Goal: Transaction & Acquisition: Purchase product/service

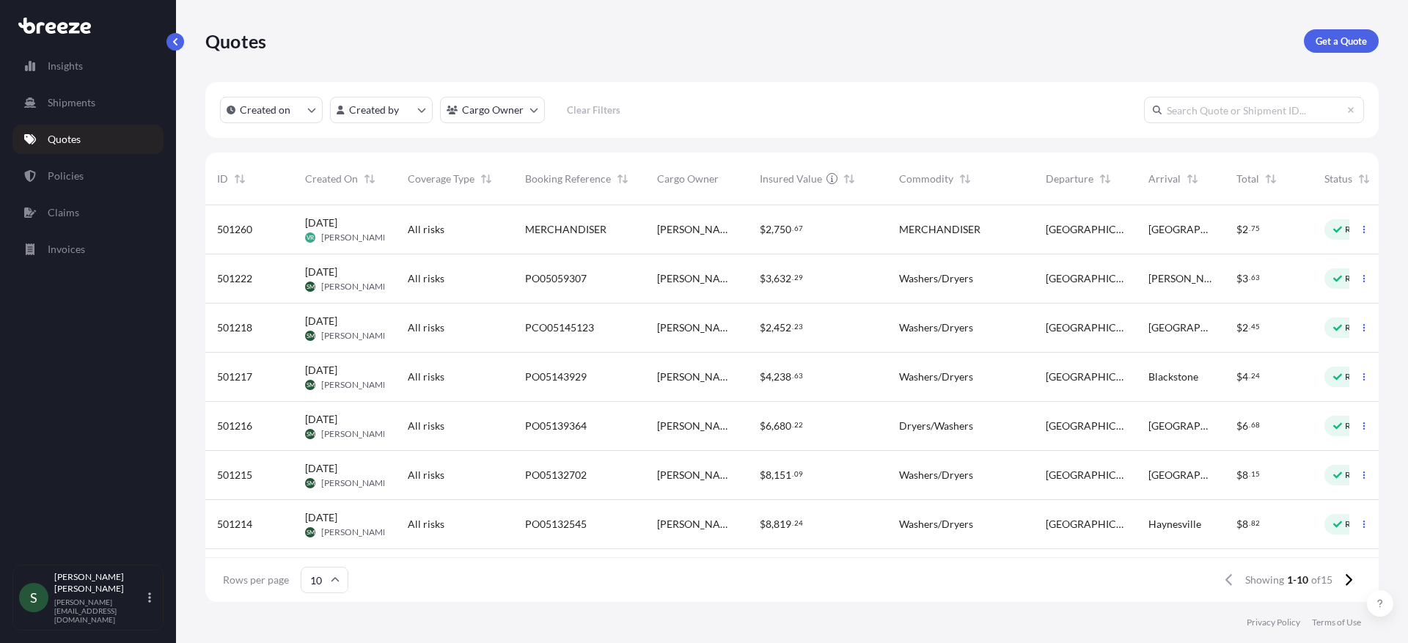
scroll to position [394, 1162]
click at [78, 136] on p "Quotes" at bounding box center [64, 139] width 33 height 15
click at [1339, 37] on p "Get a Quote" at bounding box center [1340, 41] width 51 height 15
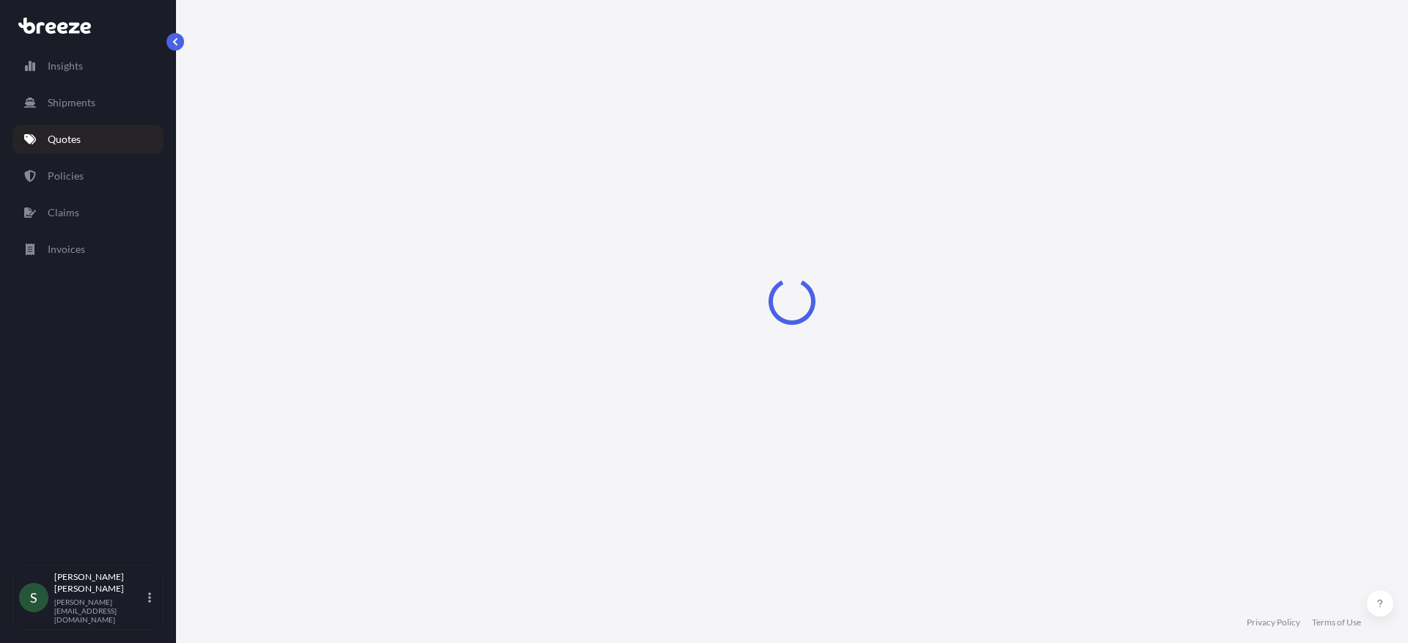
select select "Sea"
select select "1"
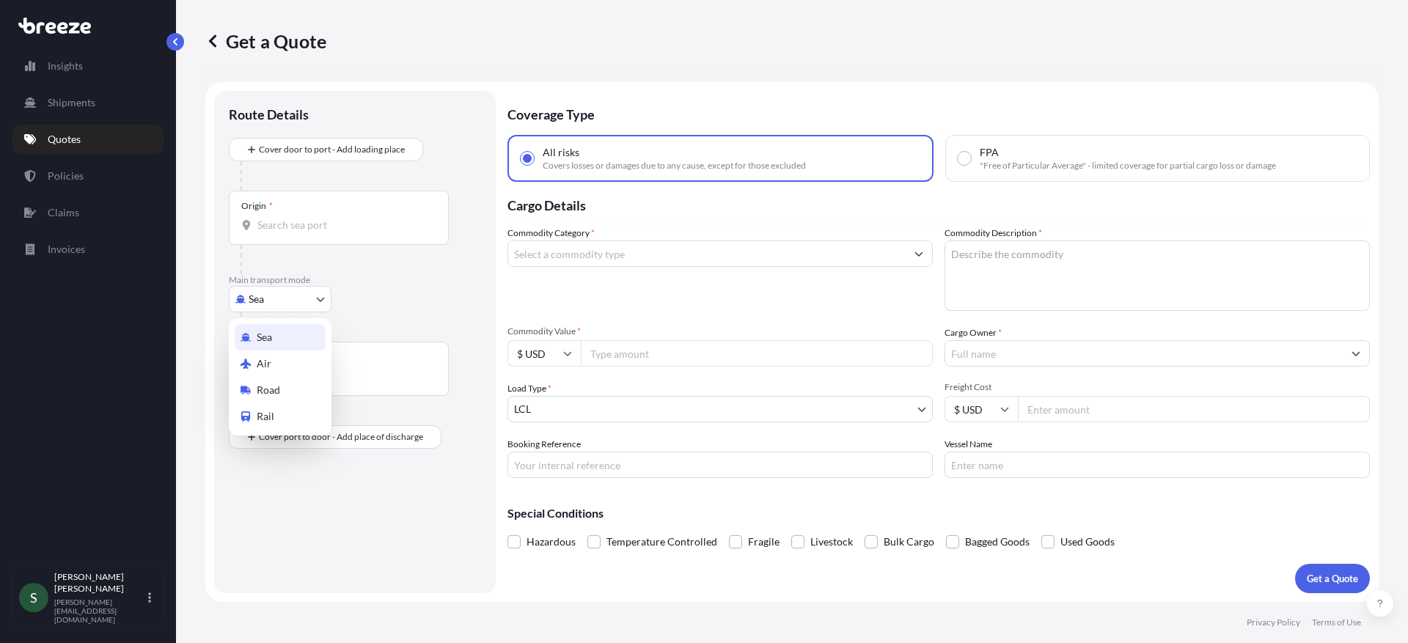
click at [255, 298] on body "Insights Shipments Quotes Policies Claims Invoices S [PERSON_NAME] [PERSON_NAME…" at bounding box center [704, 321] width 1408 height 643
click at [273, 397] on span "Road" at bounding box center [268, 390] width 23 height 15
select select "Road"
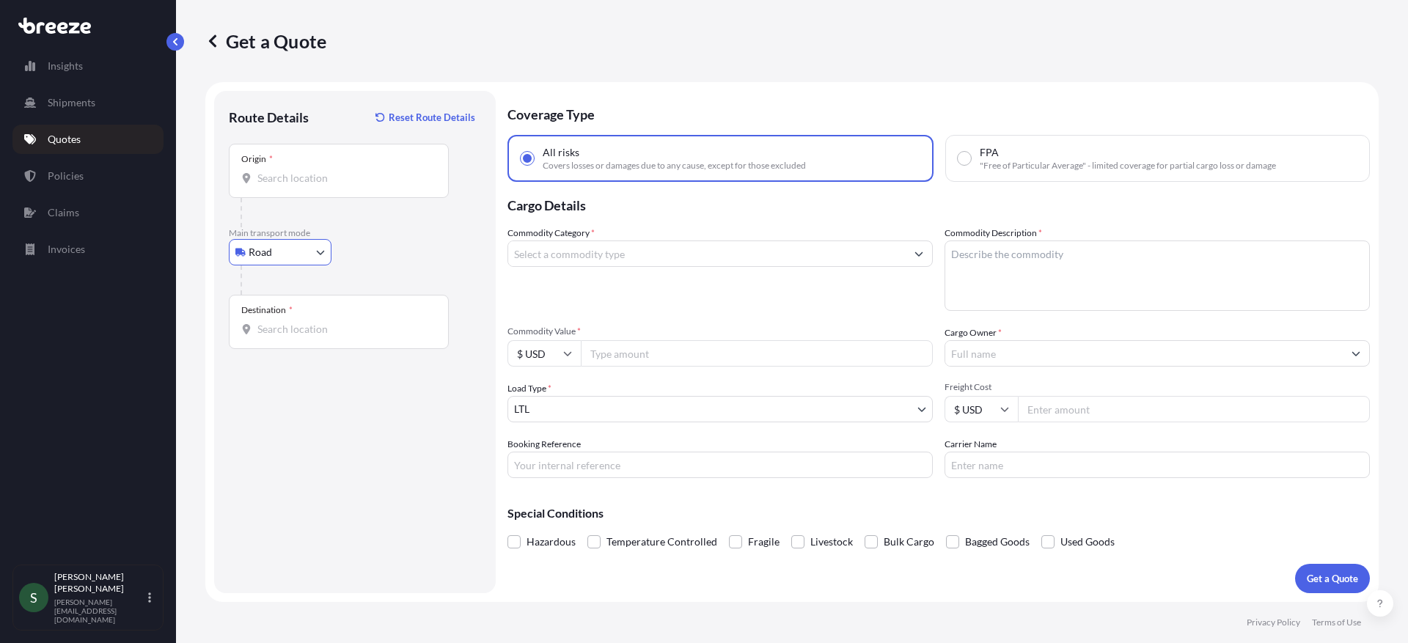
click at [312, 193] on div "Origin *" at bounding box center [339, 171] width 220 height 54
click at [312, 186] on input "Origin *" at bounding box center [343, 178] width 173 height 15
click at [289, 183] on input "Origin *" at bounding box center [343, 178] width 173 height 15
click at [326, 180] on input "Origin *" at bounding box center [343, 178] width 173 height 15
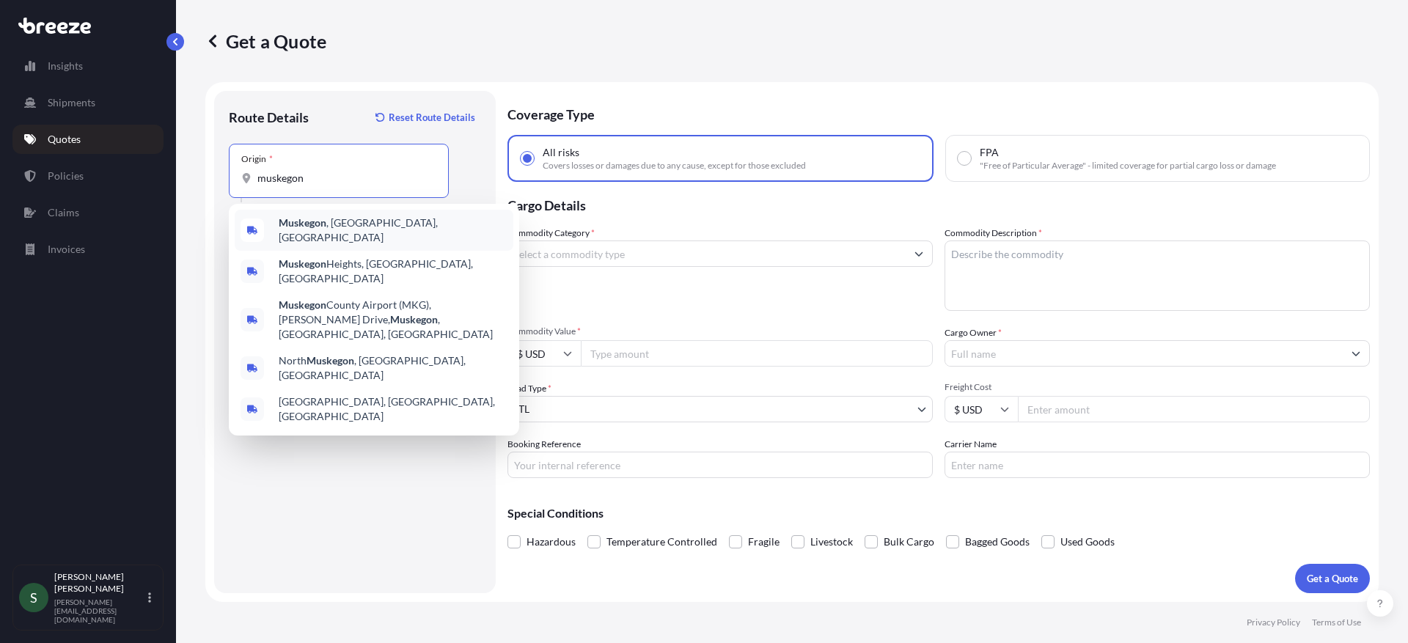
click at [311, 221] on b "Muskegon" at bounding box center [303, 222] width 48 height 12
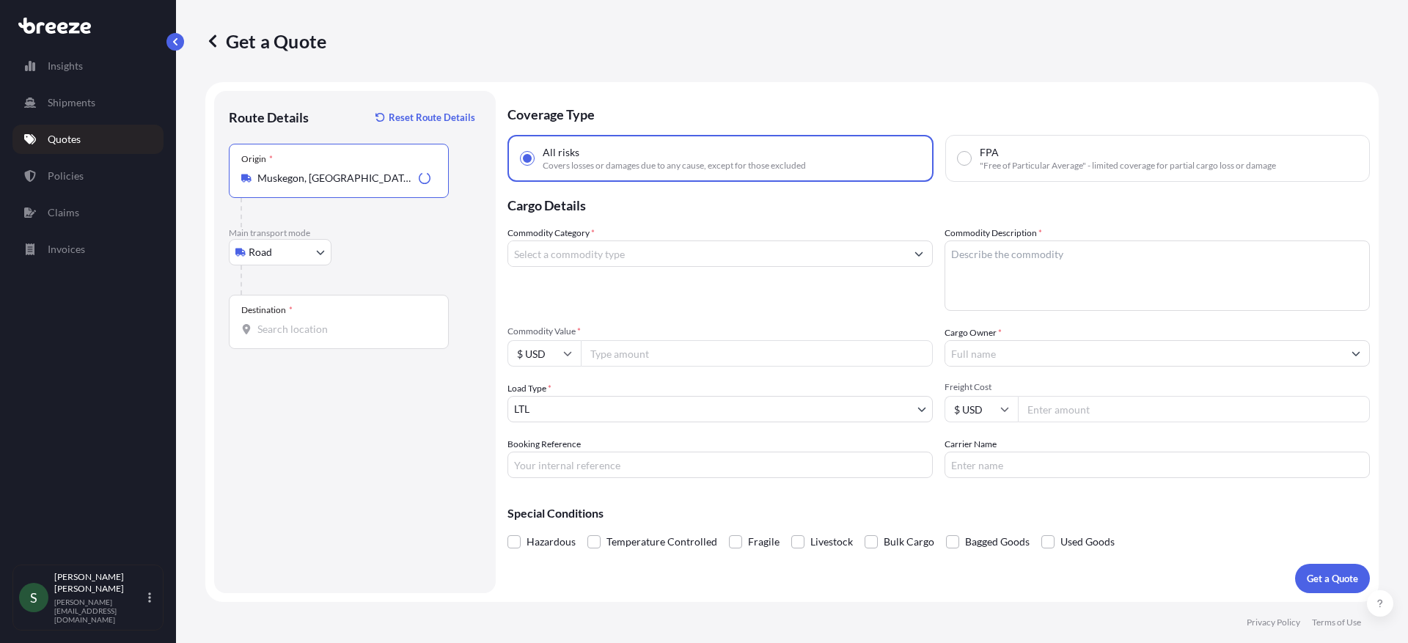
type input "Muskegon, [GEOGRAPHIC_DATA], [GEOGRAPHIC_DATA]"
click at [320, 339] on div "Destination *" at bounding box center [339, 322] width 220 height 54
click at [320, 337] on input "Destination *" at bounding box center [343, 329] width 173 height 15
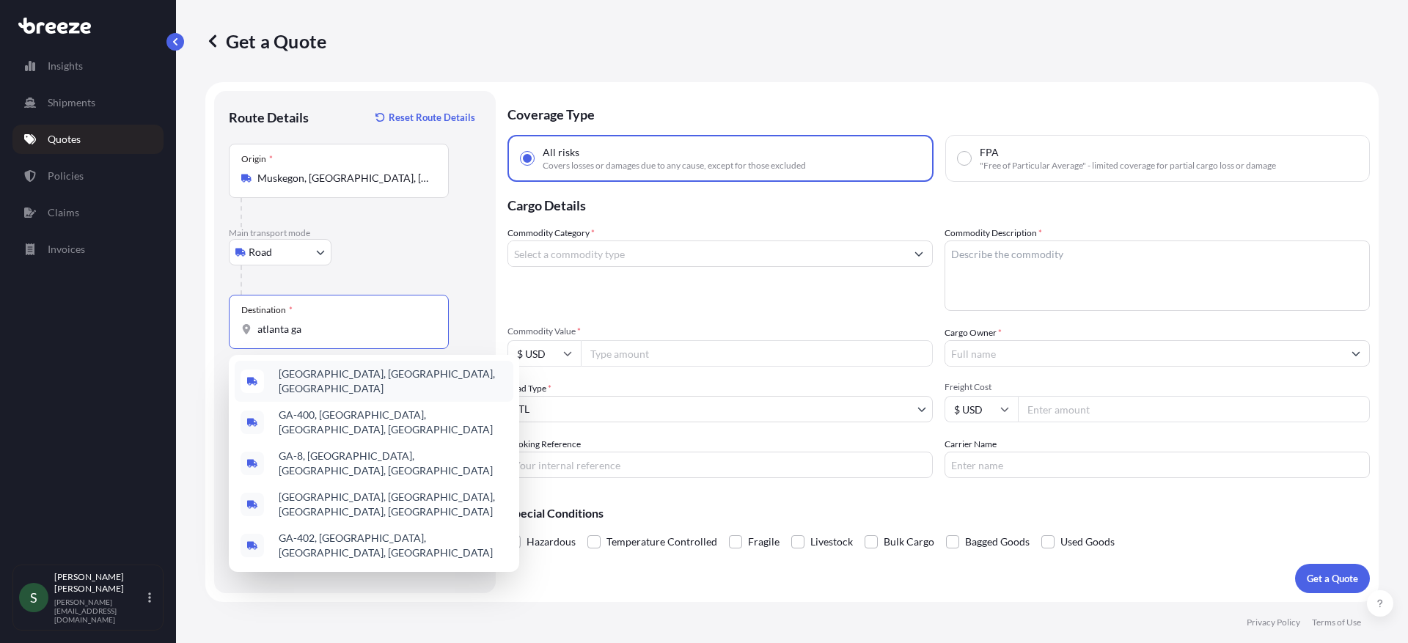
click at [323, 378] on span "[GEOGRAPHIC_DATA], [GEOGRAPHIC_DATA], [GEOGRAPHIC_DATA]" at bounding box center [393, 381] width 229 height 29
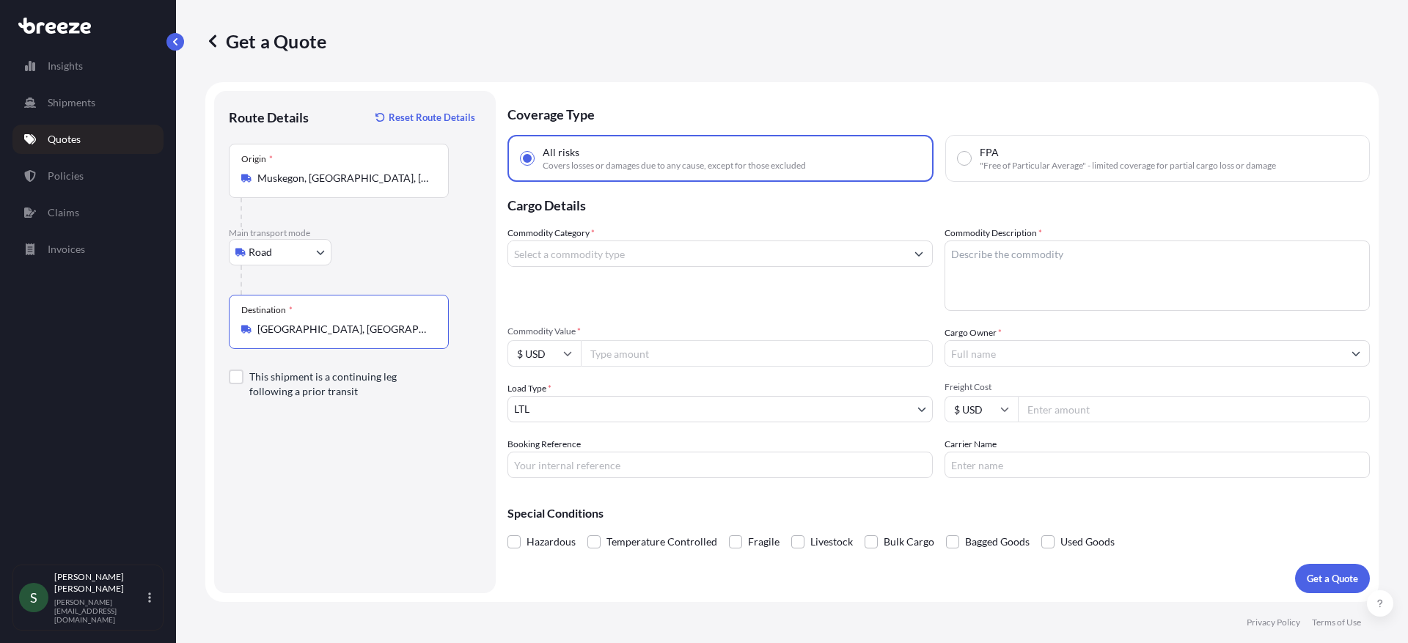
type input "[GEOGRAPHIC_DATA], [GEOGRAPHIC_DATA], [GEOGRAPHIC_DATA]"
click at [427, 465] on div "Route Details Reset Route Details Place of loading Road Road Rail Origin * [GEO…" at bounding box center [355, 342] width 252 height 473
click at [593, 269] on div "Commodity Category *" at bounding box center [719, 268] width 425 height 85
click at [603, 254] on input "Commodity Category *" at bounding box center [706, 253] width 397 height 26
type input "k"
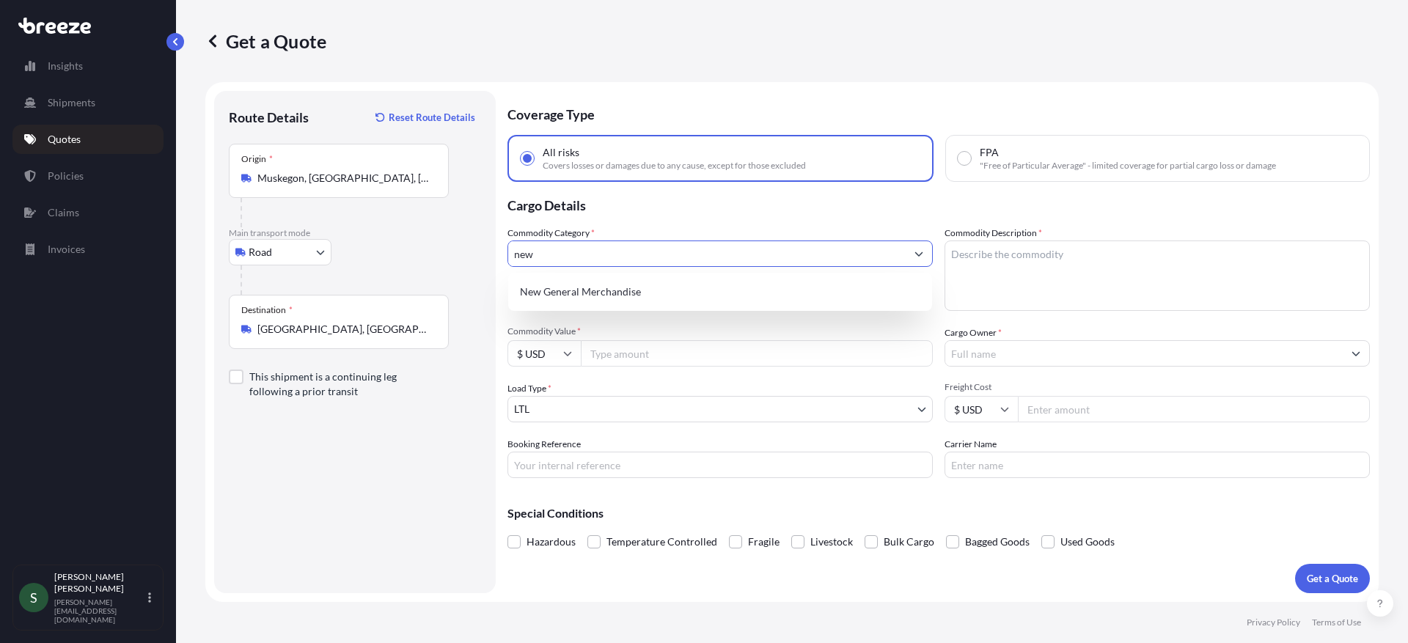
click at [621, 286] on div "New General Merchandise" at bounding box center [720, 292] width 412 height 26
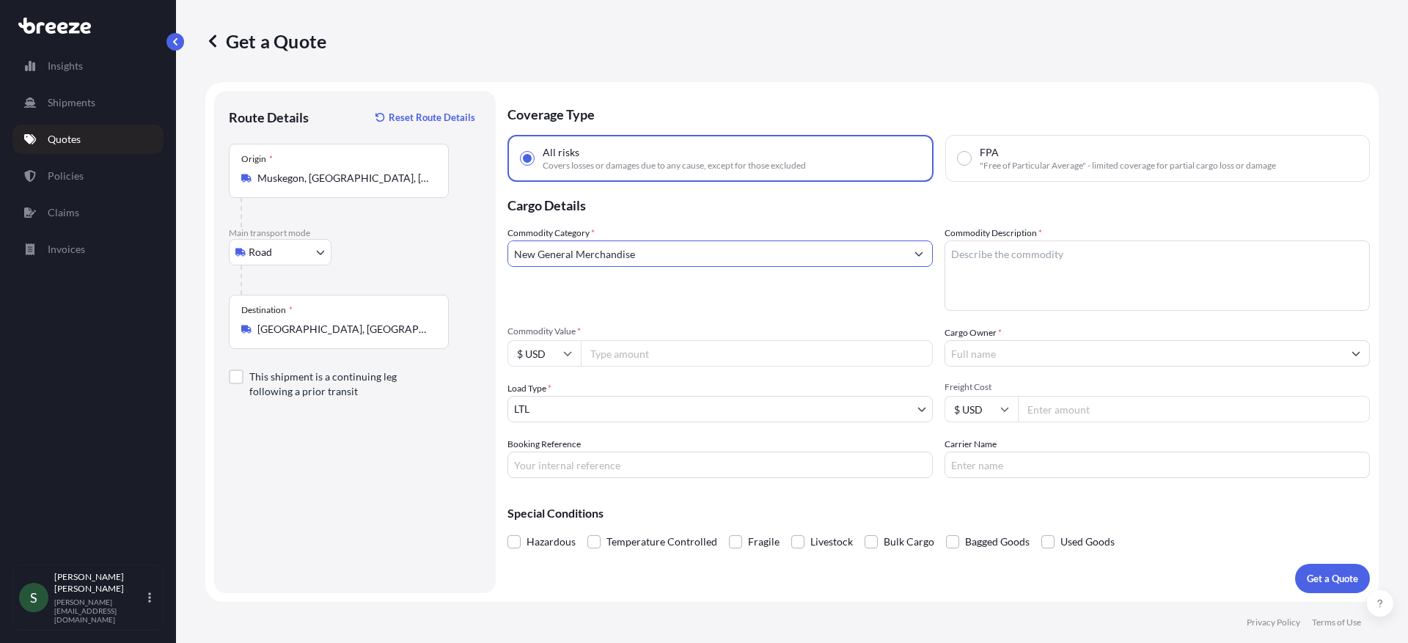
type input "New General Merchandise"
click at [1057, 252] on textarea "Commodity Description *" at bounding box center [1156, 275] width 425 height 70
type textarea "Refrigerated Display Case"
click at [664, 358] on input "Commodity Value *" at bounding box center [757, 353] width 352 height 26
click at [1106, 411] on input "Freight Cost" at bounding box center [1194, 409] width 352 height 26
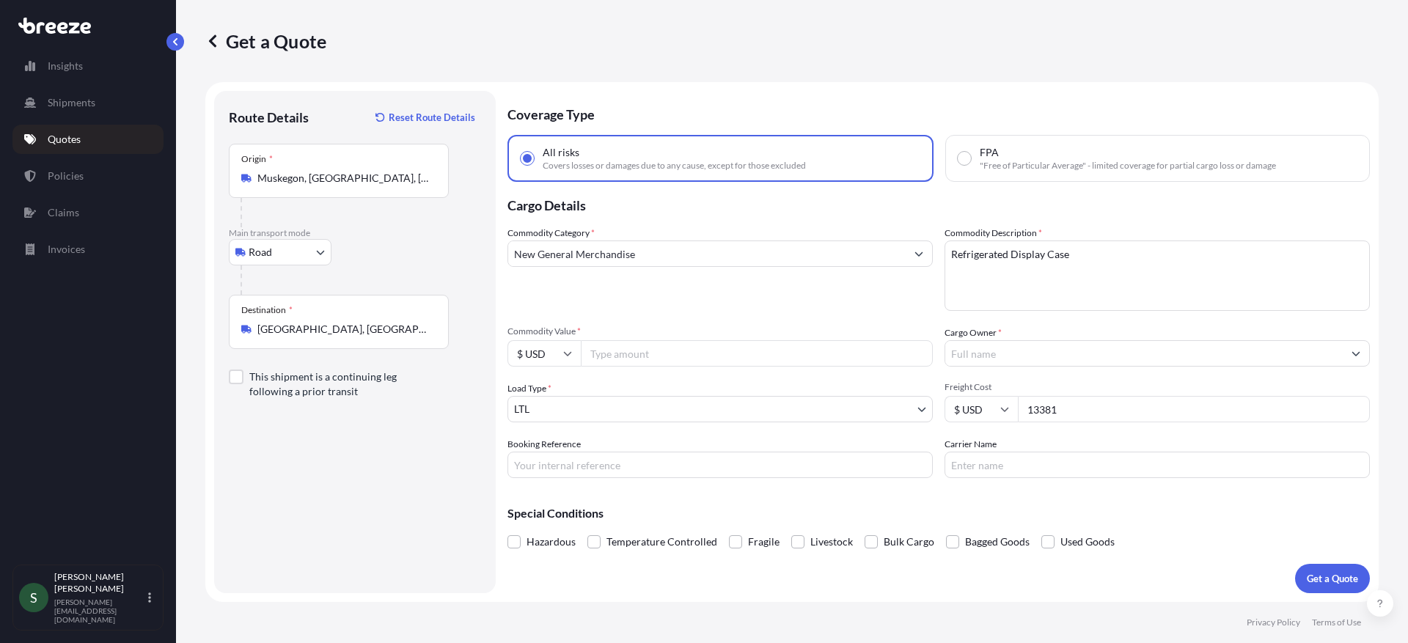
type input "13381"
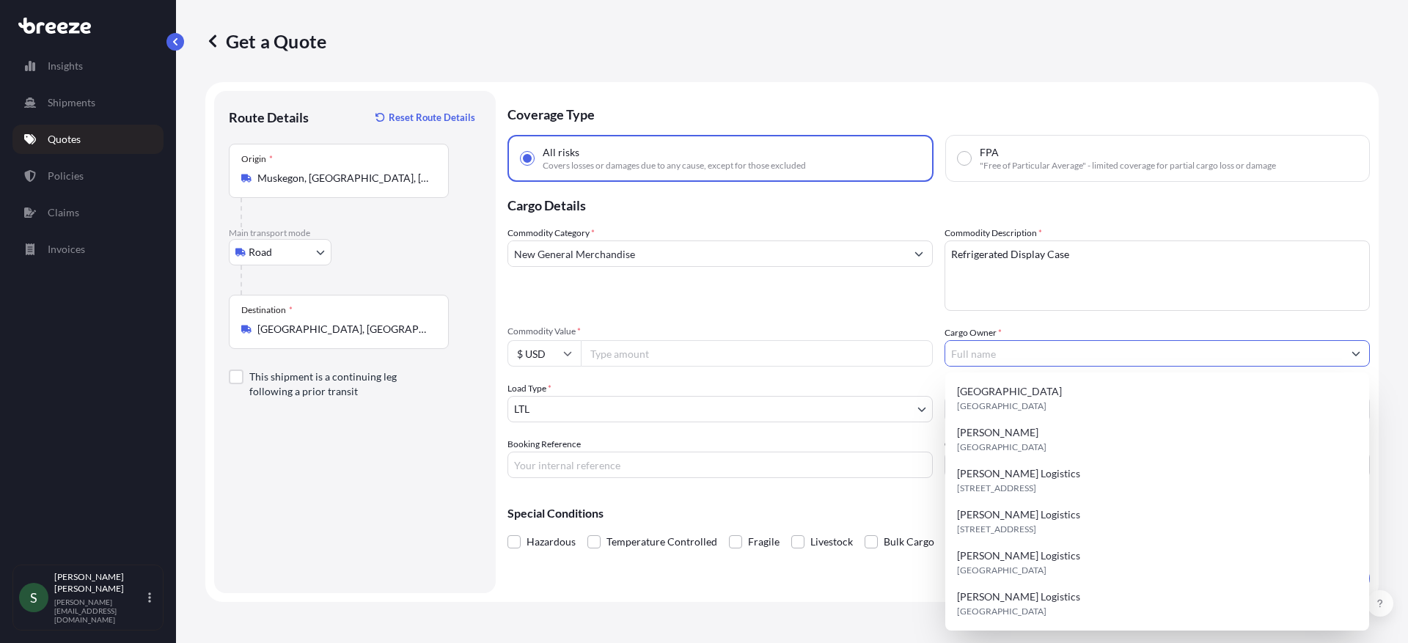
click at [1014, 351] on input "Cargo Owner *" at bounding box center [1143, 353] width 397 height 26
click at [1038, 475] on div "[PERSON_NAME] Logistics [STREET_ADDRESS]" at bounding box center [1157, 480] width 412 height 41
type input "[PERSON_NAME] Logistics"
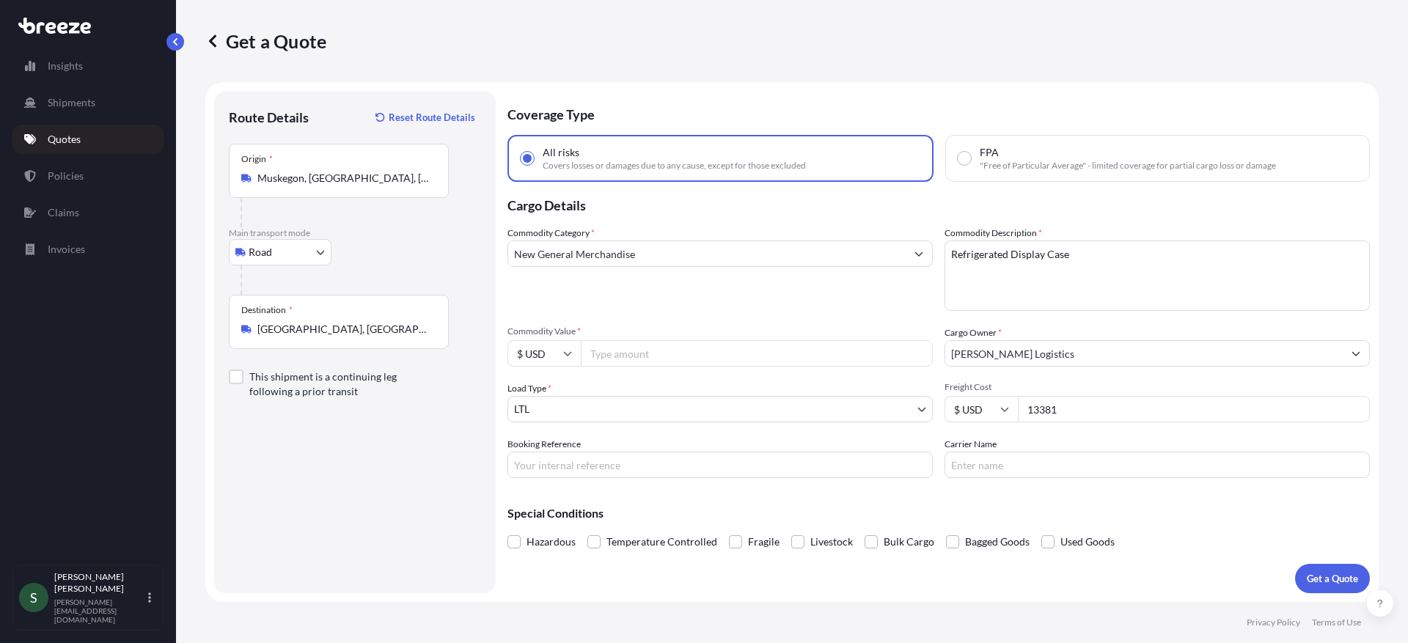
drag, startPoint x: 1093, startPoint y: 407, endPoint x: 1010, endPoint y: 405, distance: 82.9
click at [1010, 405] on div "$ USD 13381" at bounding box center [1156, 409] width 425 height 26
click at [590, 350] on input "Commodity Value *" at bounding box center [757, 353] width 352 height 26
paste input "13381"
type input "13381"
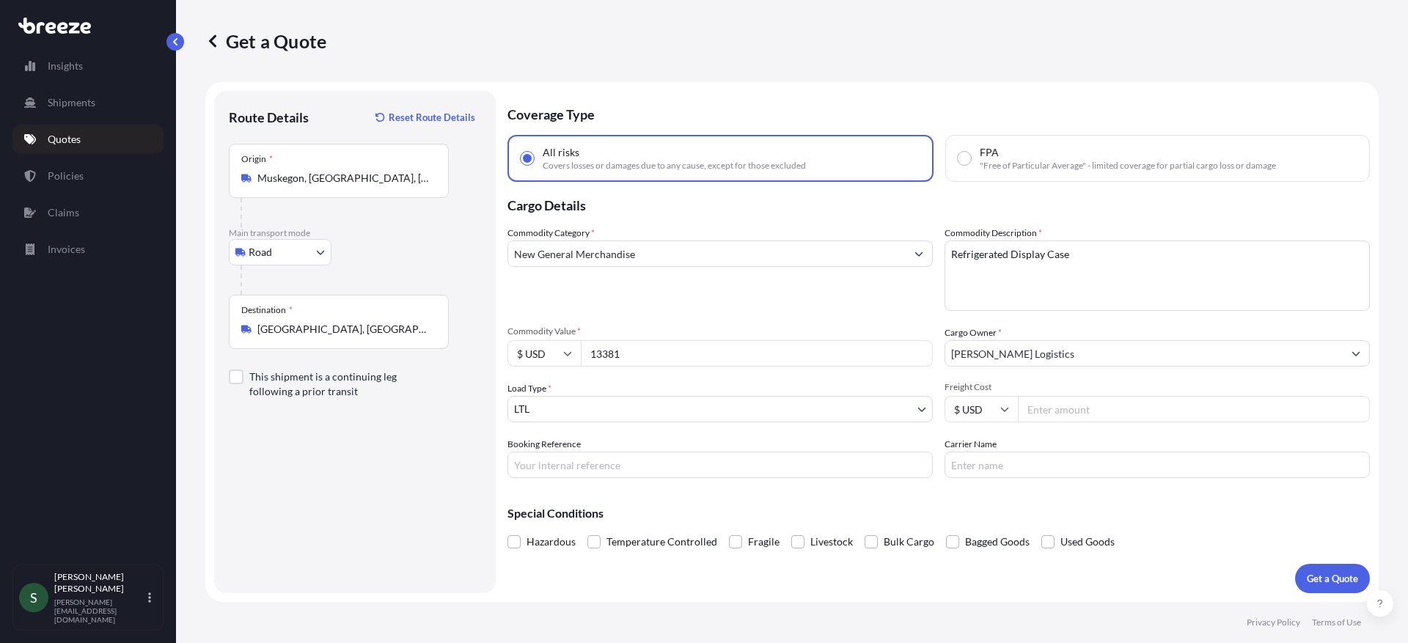
click at [1082, 419] on input "Freight Cost" at bounding box center [1194, 409] width 352 height 26
type input "350.29"
click at [1016, 458] on input "Carrier Name" at bounding box center [1156, 465] width 425 height 26
type input "XPO"
click at [645, 464] on input "Booking Reference" at bounding box center [719, 465] width 425 height 26
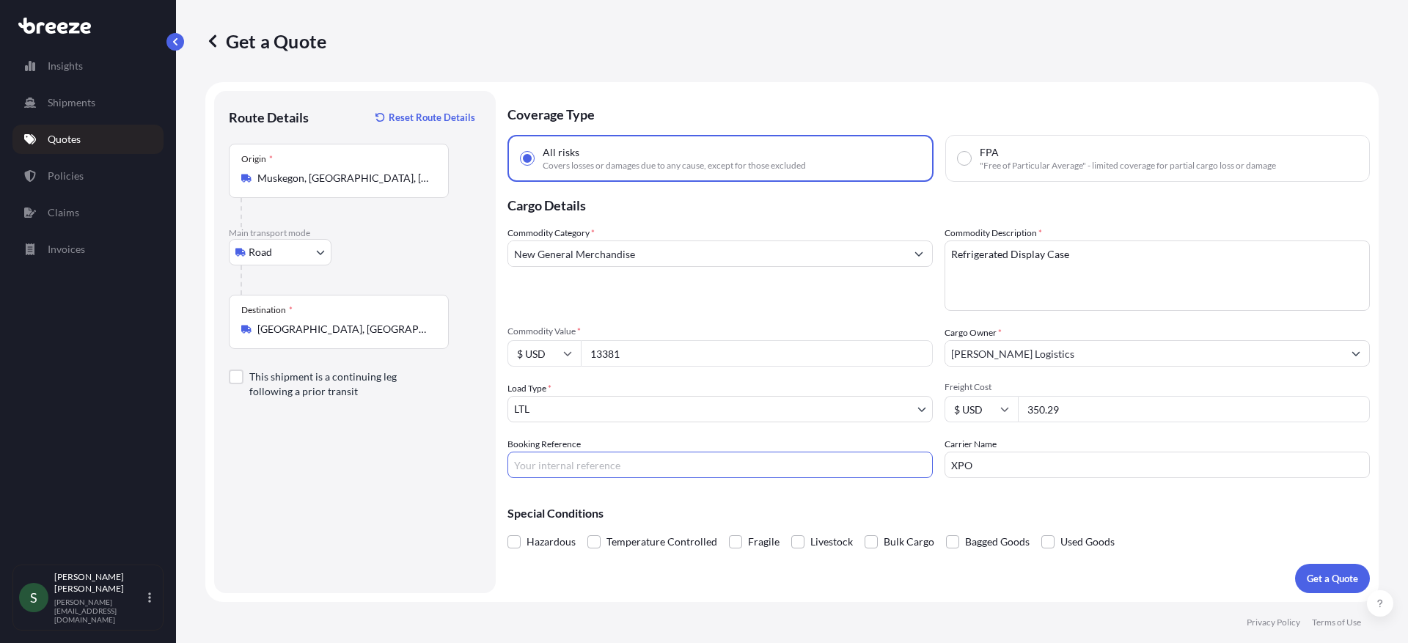
click at [614, 460] on input "Booking Reference" at bounding box center [719, 465] width 425 height 26
paste input "16438237"
type input "16438237"
click at [1200, 512] on p "Special Conditions" at bounding box center [938, 513] width 862 height 12
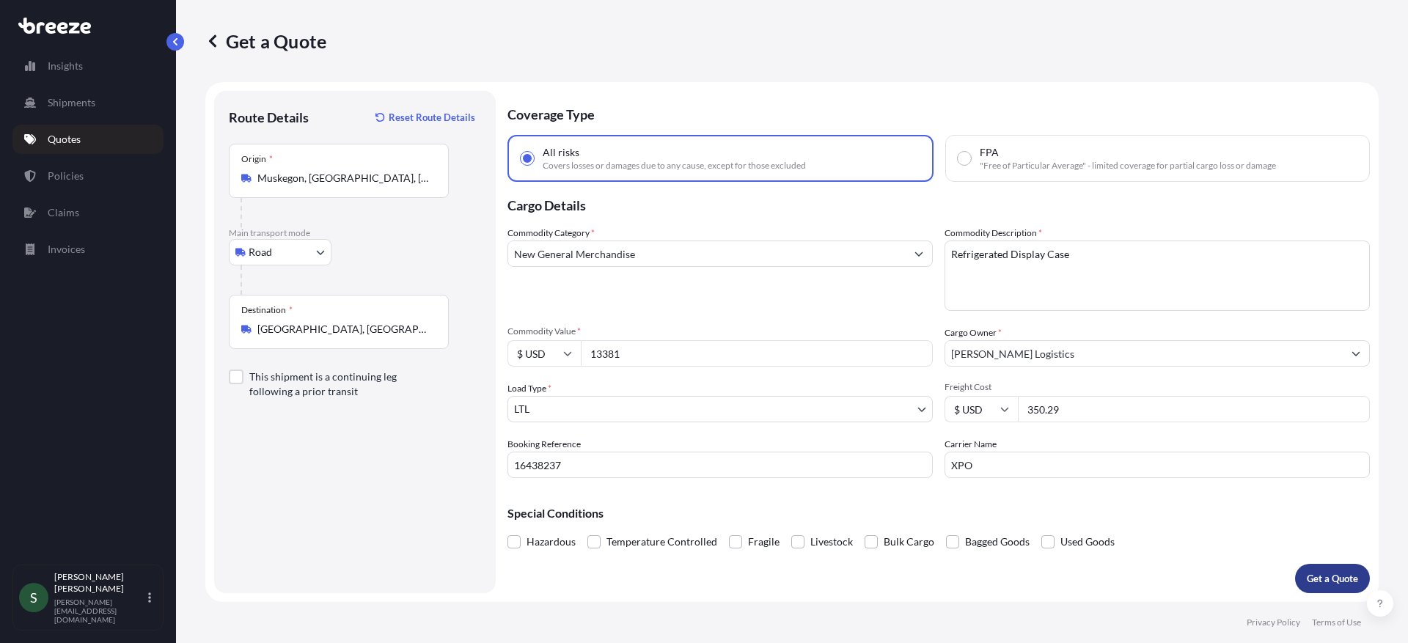
click at [1325, 576] on p "Get a Quote" at bounding box center [1332, 578] width 51 height 15
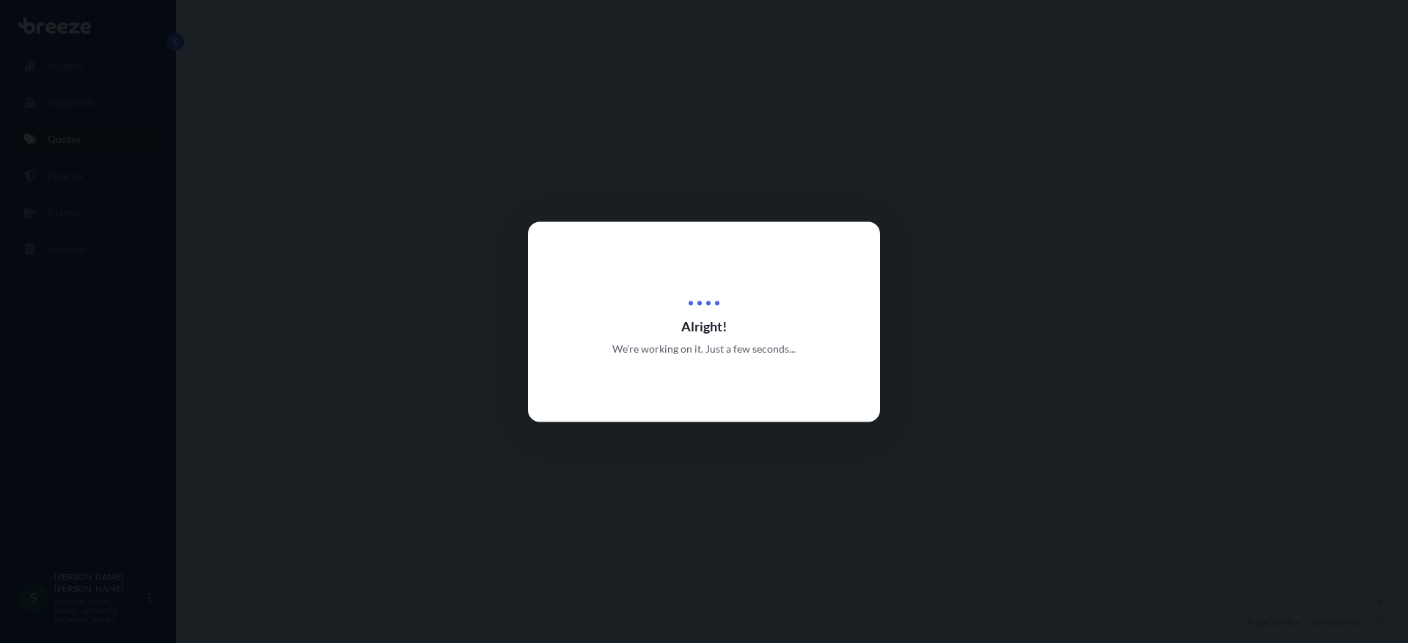
select select "Road"
select select "1"
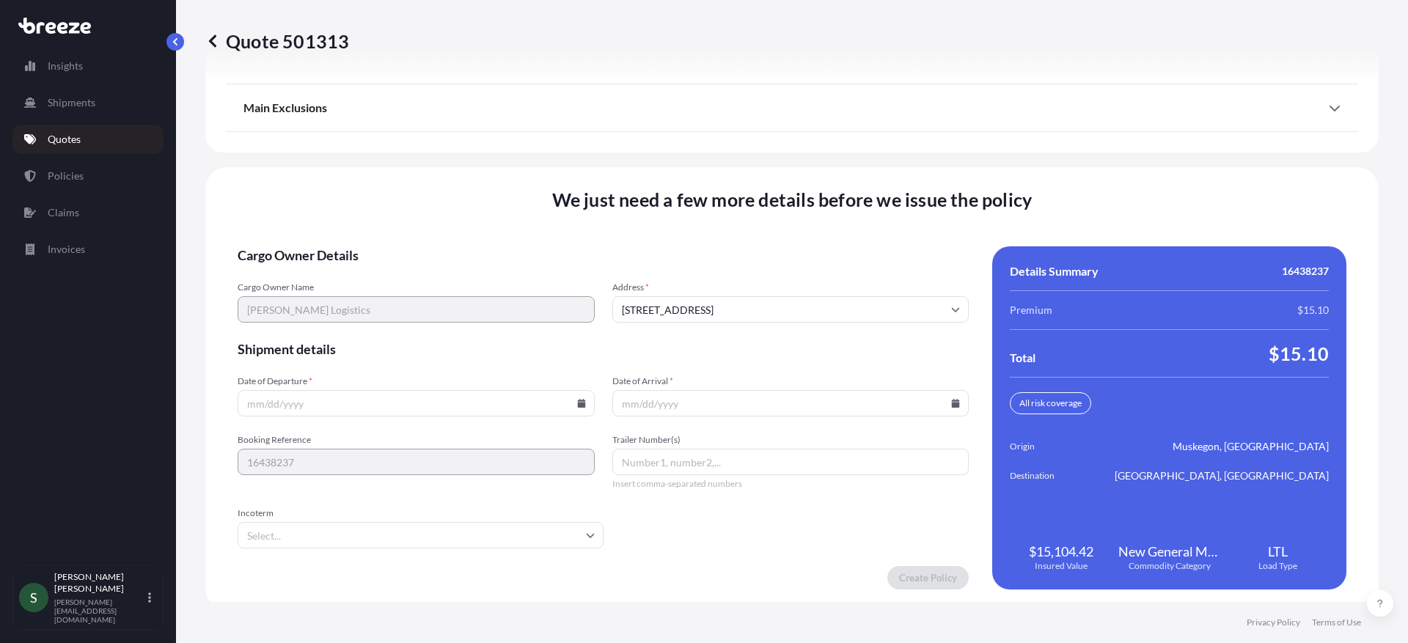
scroll to position [1917, 0]
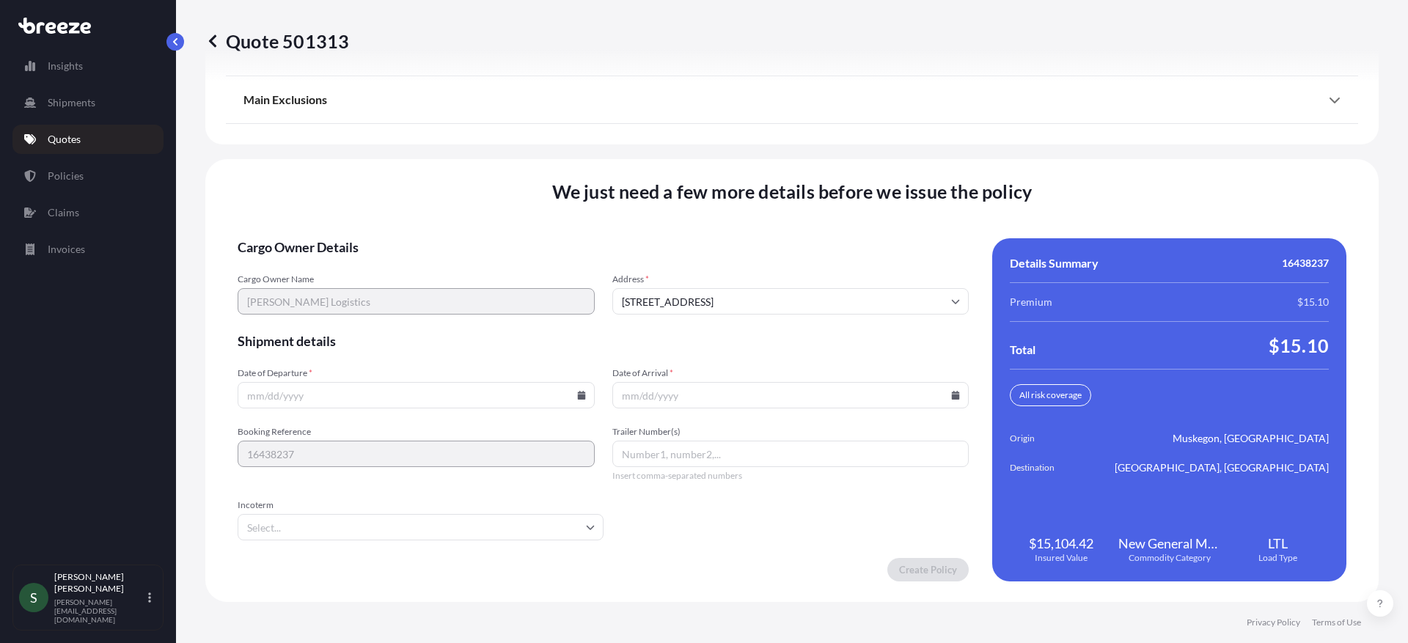
click at [577, 397] on icon at bounding box center [581, 395] width 8 height 9
click at [304, 260] on button "13" at bounding box center [311, 264] width 23 height 23
type input "[DATE]"
click at [952, 397] on icon at bounding box center [956, 395] width 8 height 9
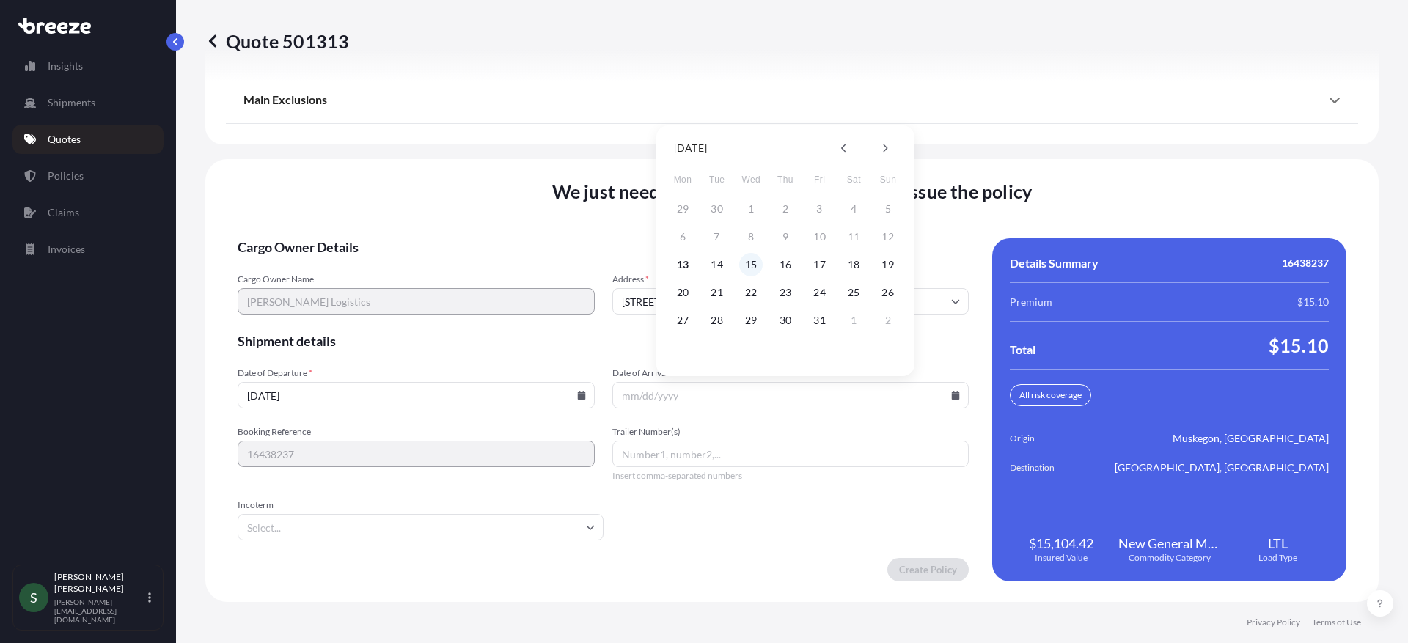
click at [752, 259] on button "15" at bounding box center [750, 264] width 23 height 23
type input "[DATE]"
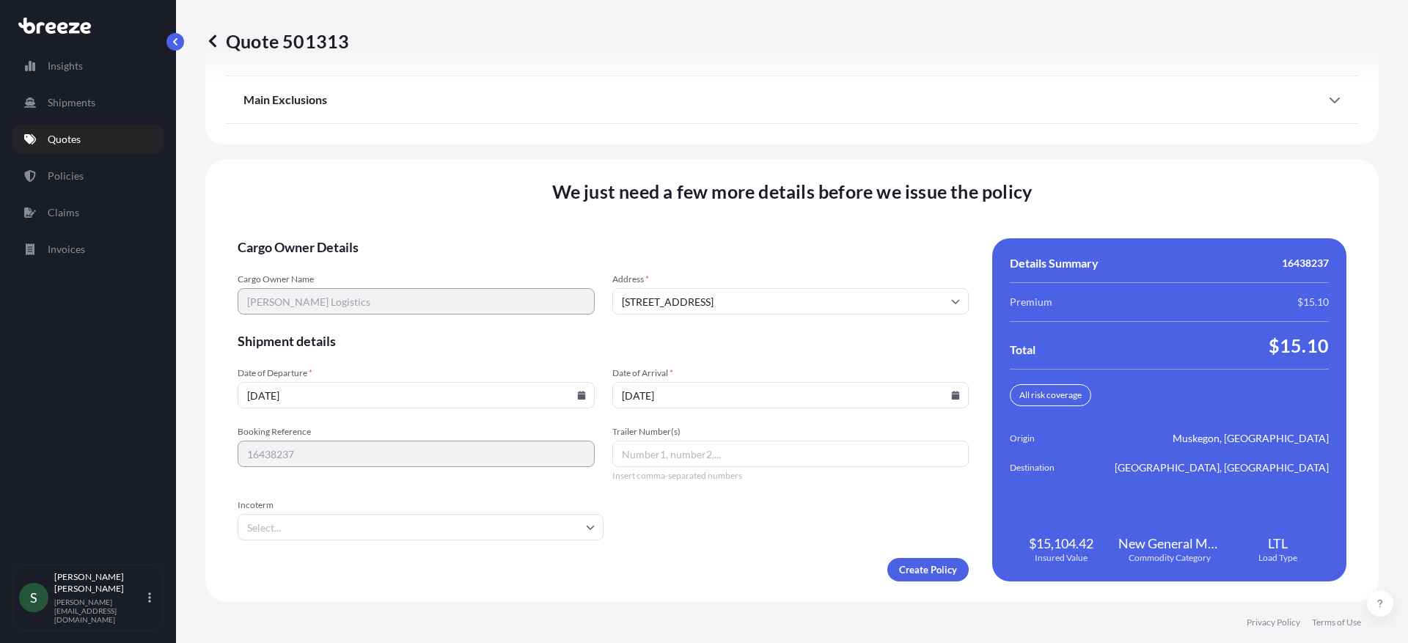
click at [739, 540] on form "Cargo Owner Details Cargo Owner Name [PERSON_NAME] Logistics Address * [STREET_…" at bounding box center [603, 409] width 731 height 343
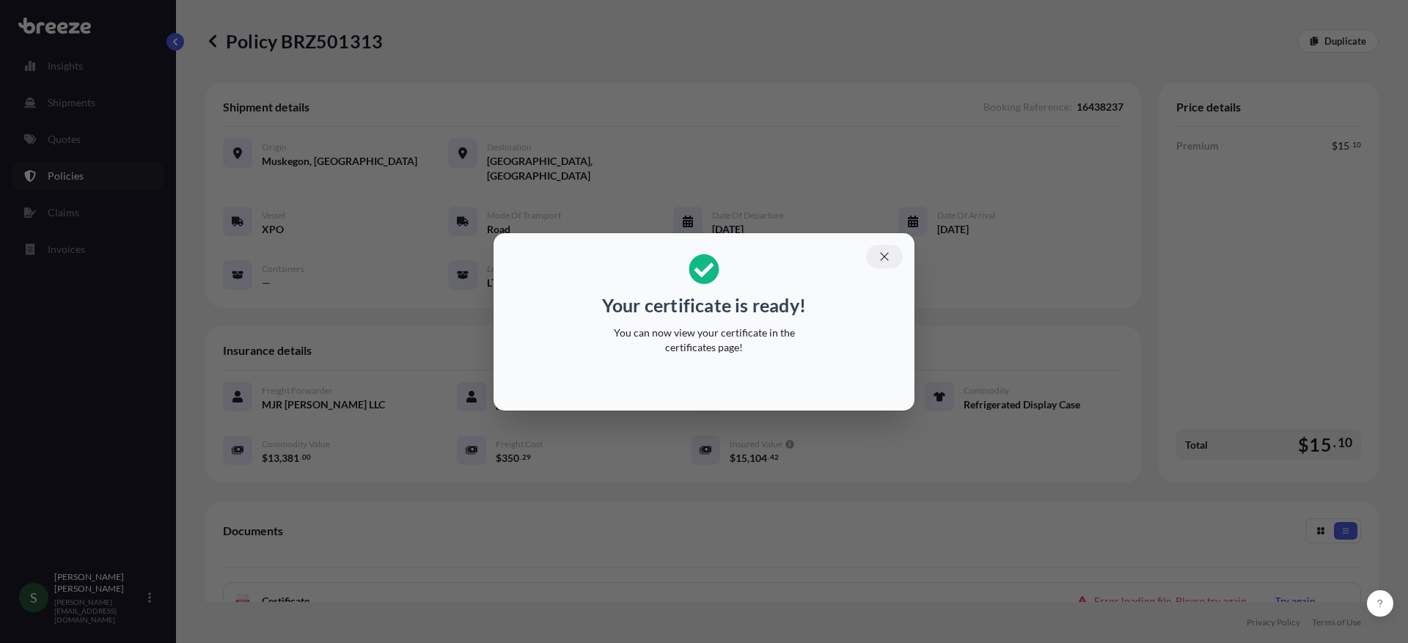
click at [889, 262] on icon "button" at bounding box center [884, 256] width 13 height 13
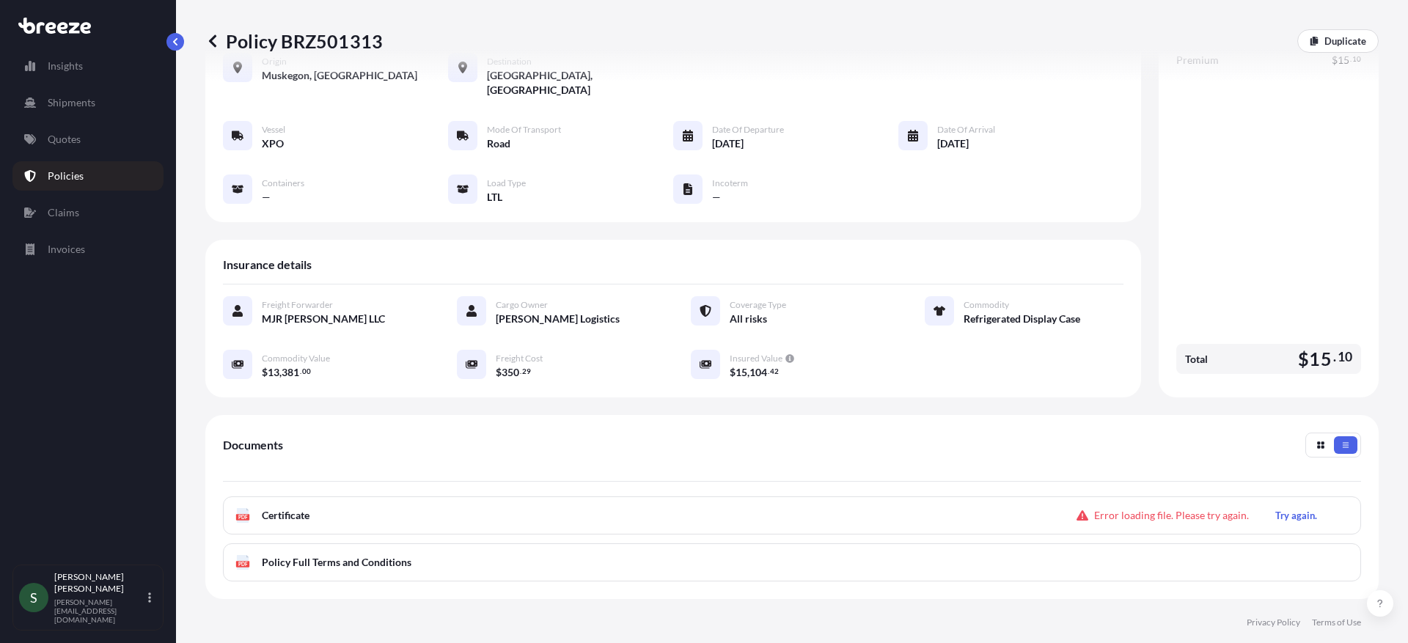
scroll to position [224, 0]
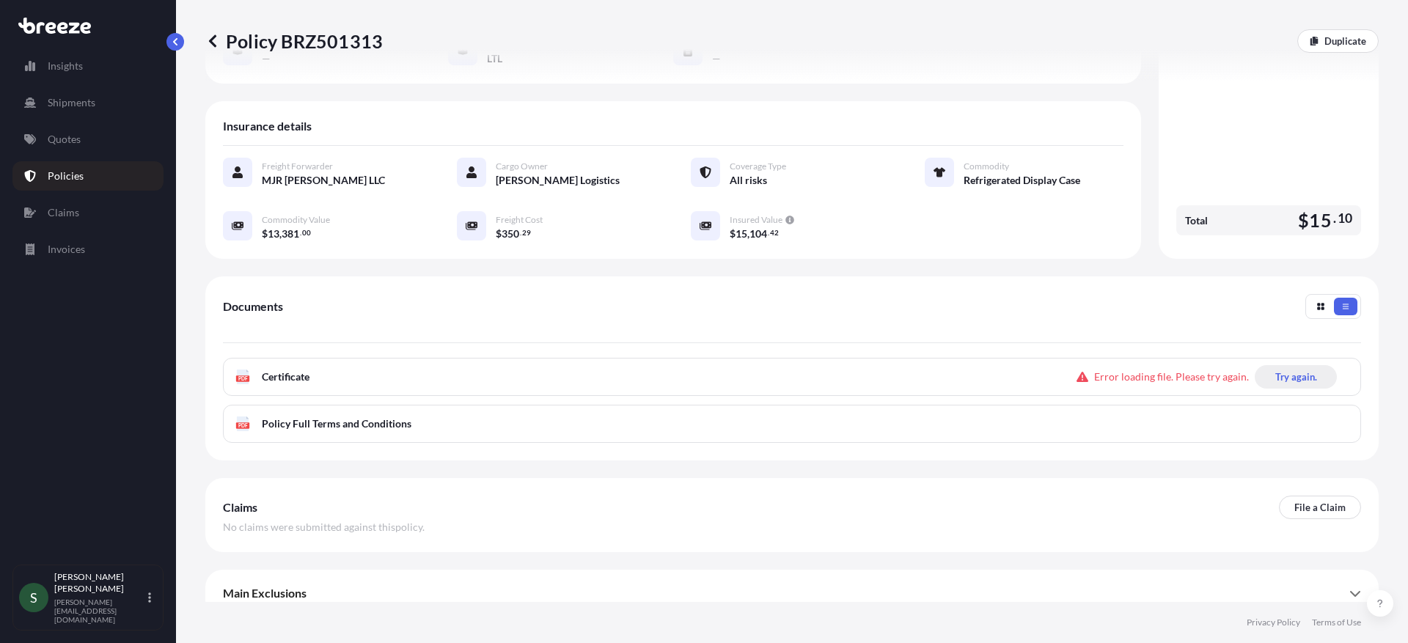
click at [1290, 370] on p "Try again." at bounding box center [1296, 377] width 42 height 15
